Goal: Task Accomplishment & Management: Use online tool/utility

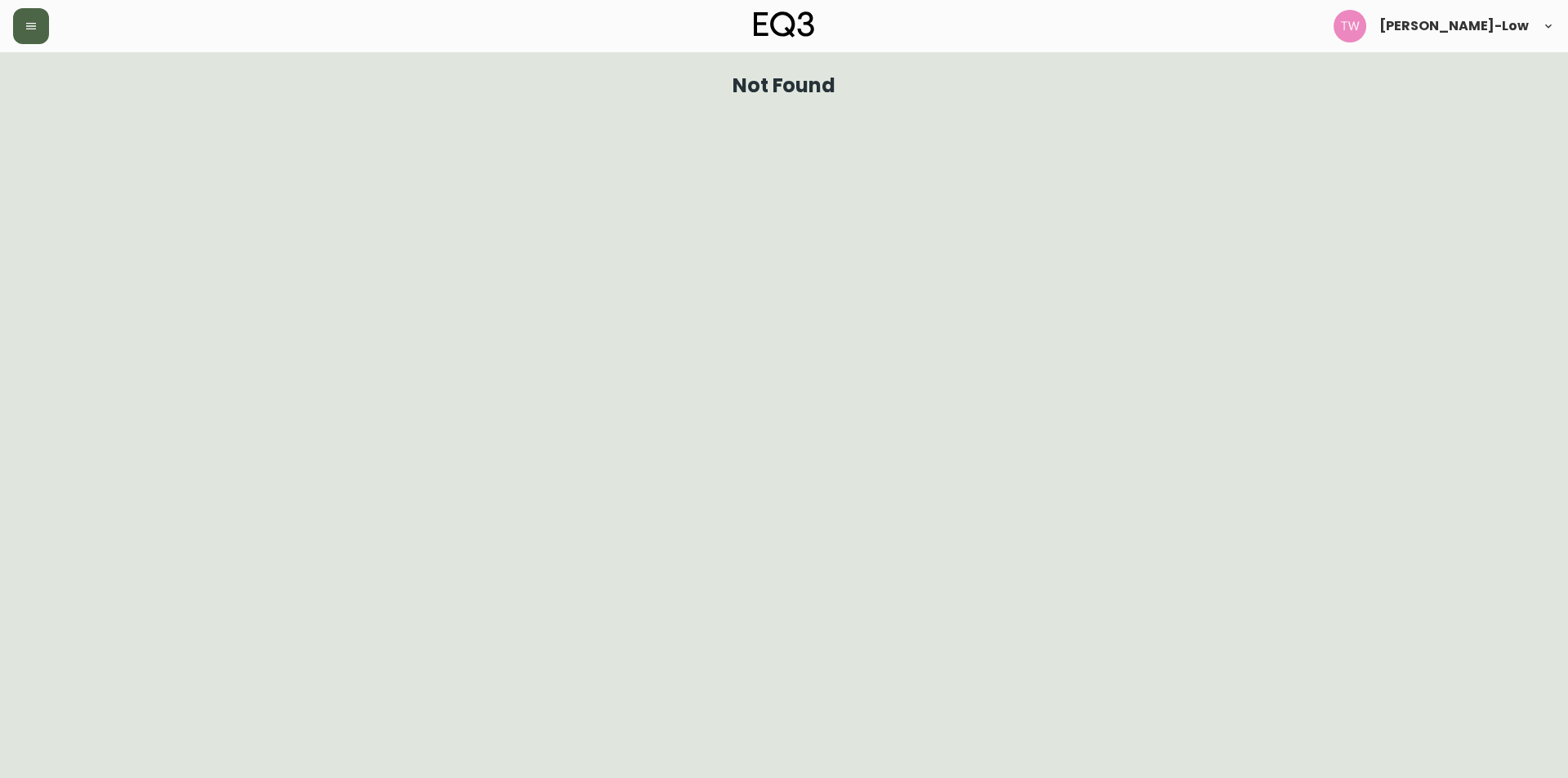
click at [34, 30] on icon "button" at bounding box center [31, 26] width 13 height 13
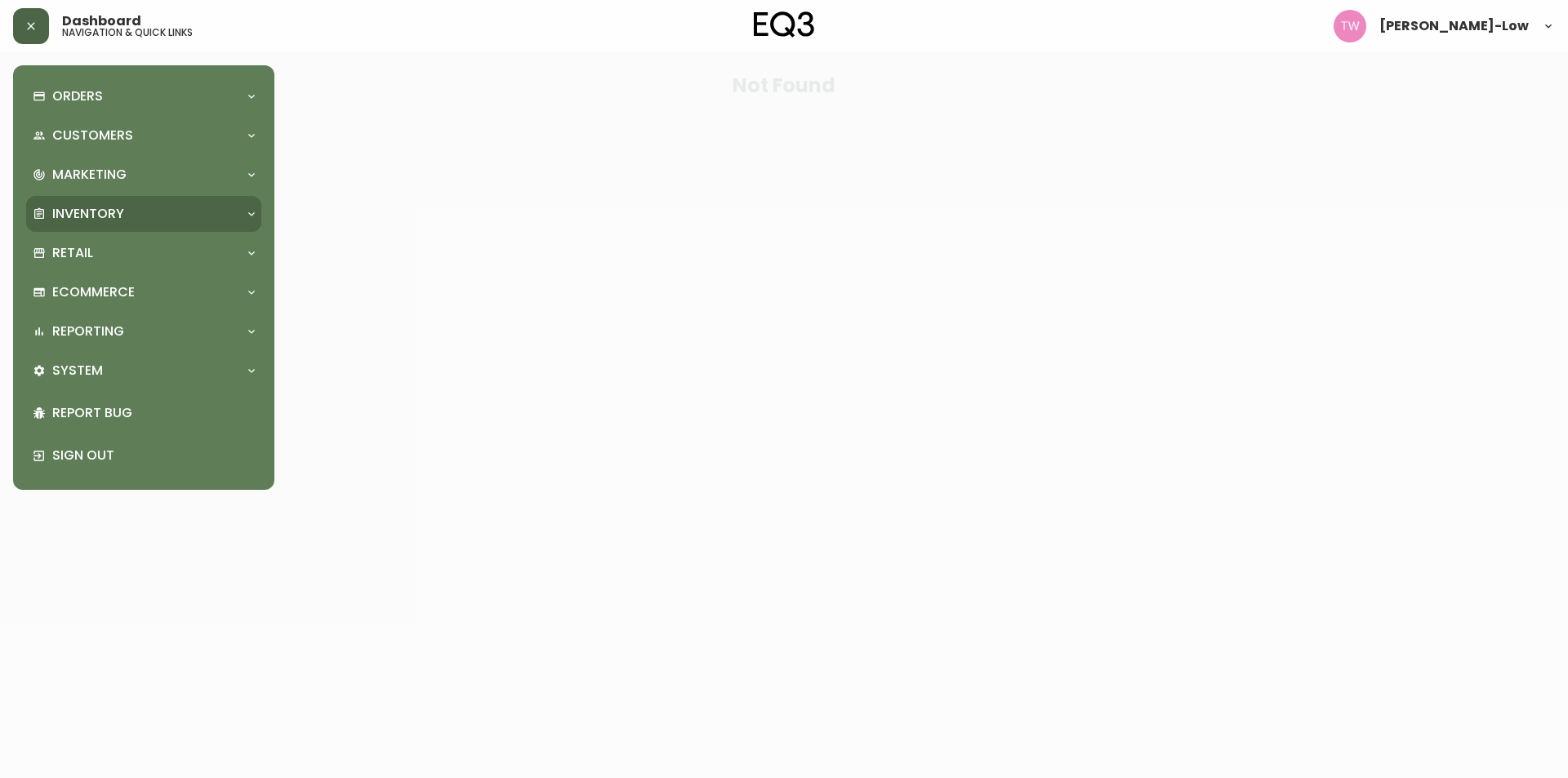
click at [101, 205] on p "Inventory" at bounding box center [87, 213] width 71 height 18
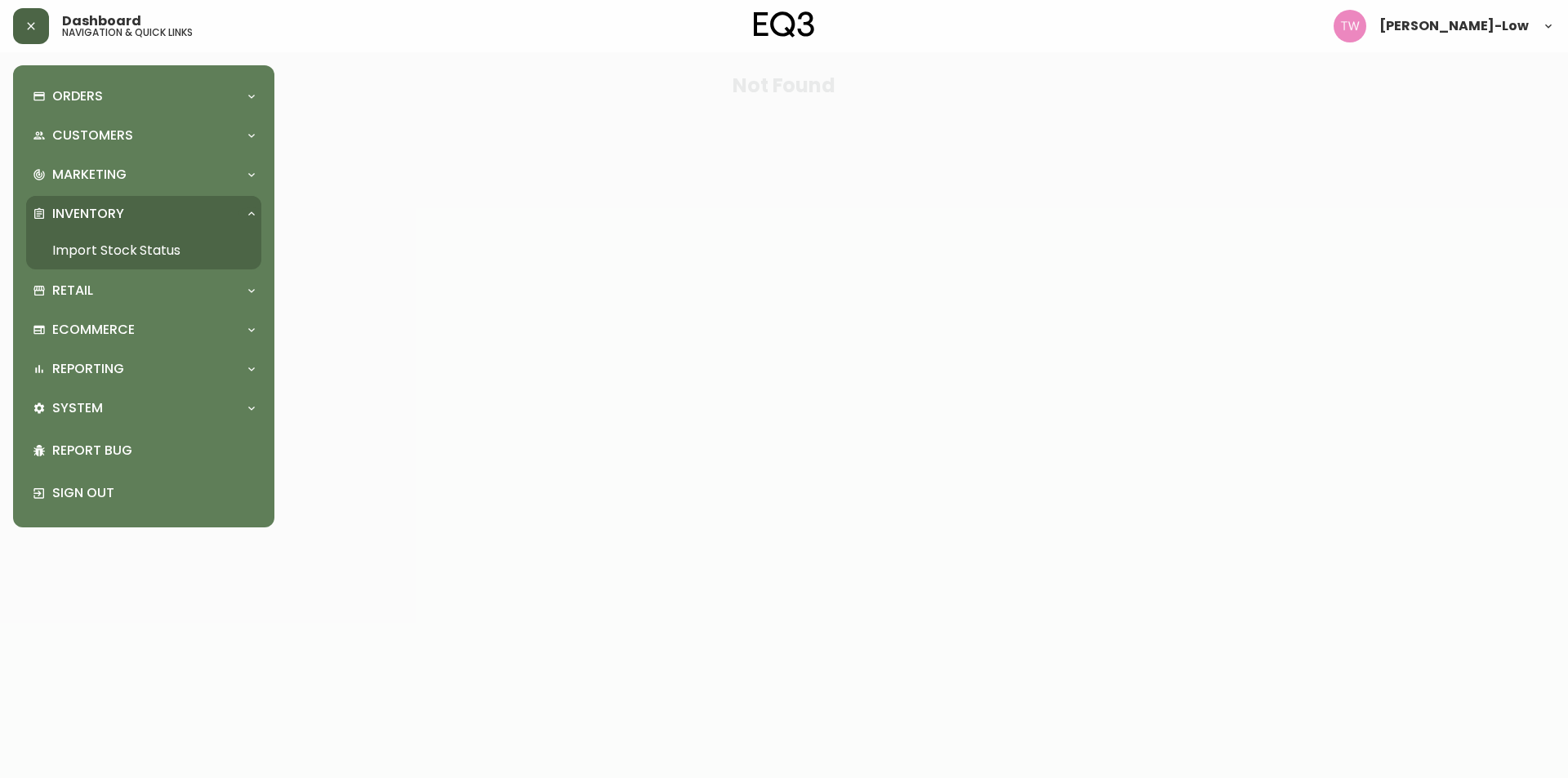
click at [124, 248] on link "Import Stock Status" at bounding box center [144, 251] width 235 height 38
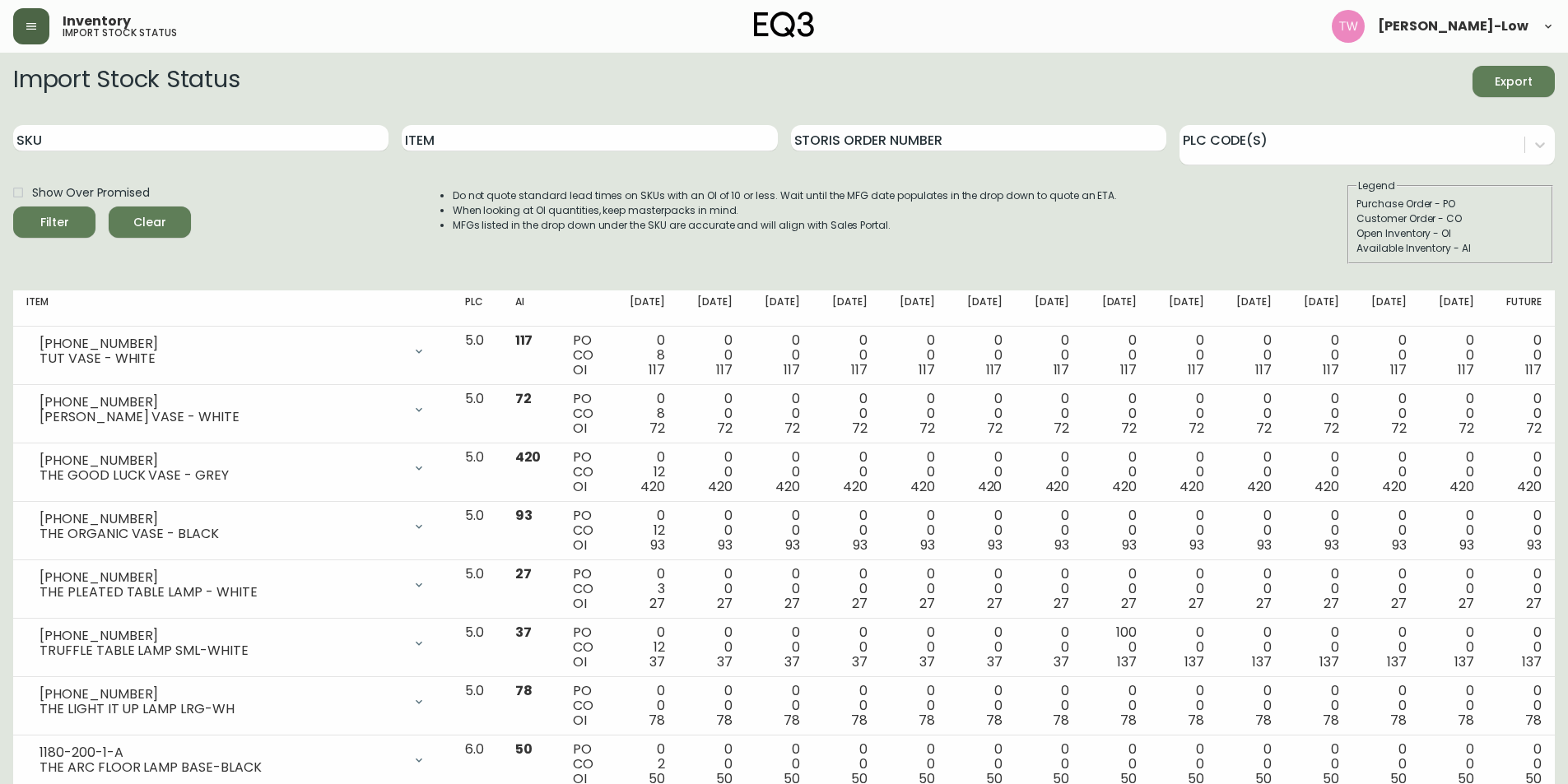
click at [1503, 77] on span "Export" at bounding box center [1513, 82] width 56 height 20
